Goal: Task Accomplishment & Management: Manage account settings

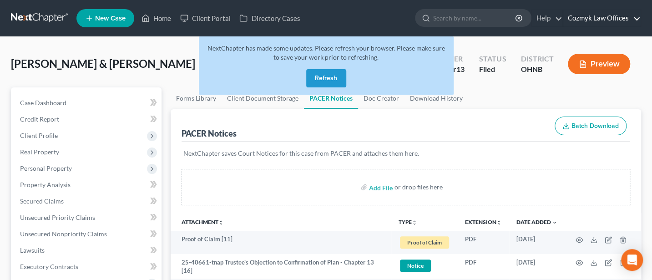
click at [590, 16] on link "Cozmyk Law Offices" at bounding box center [601, 18] width 77 height 16
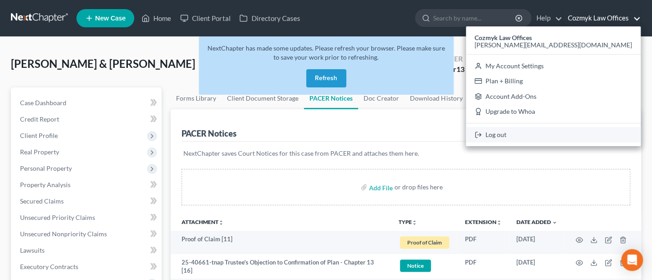
click at [582, 136] on link "Log out" at bounding box center [553, 134] width 175 height 15
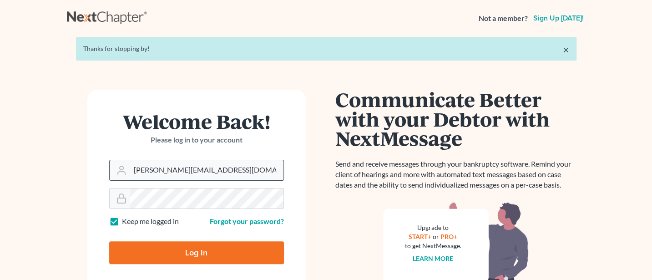
click at [198, 173] on input "Jann@cozmyklaw.com" at bounding box center [206, 170] width 153 height 20
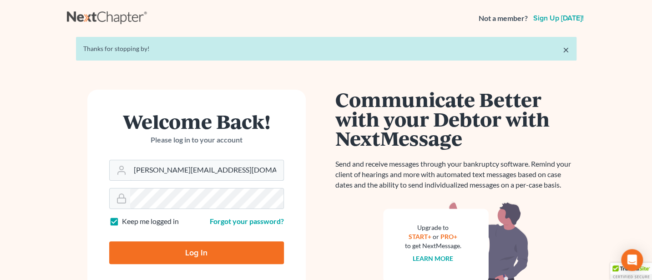
type input "Jann@jwashingtonlaw.com"
click at [203, 246] on input "Log In" at bounding box center [196, 252] width 175 height 23
type input "Thinking..."
